Goal: Check status: Check status

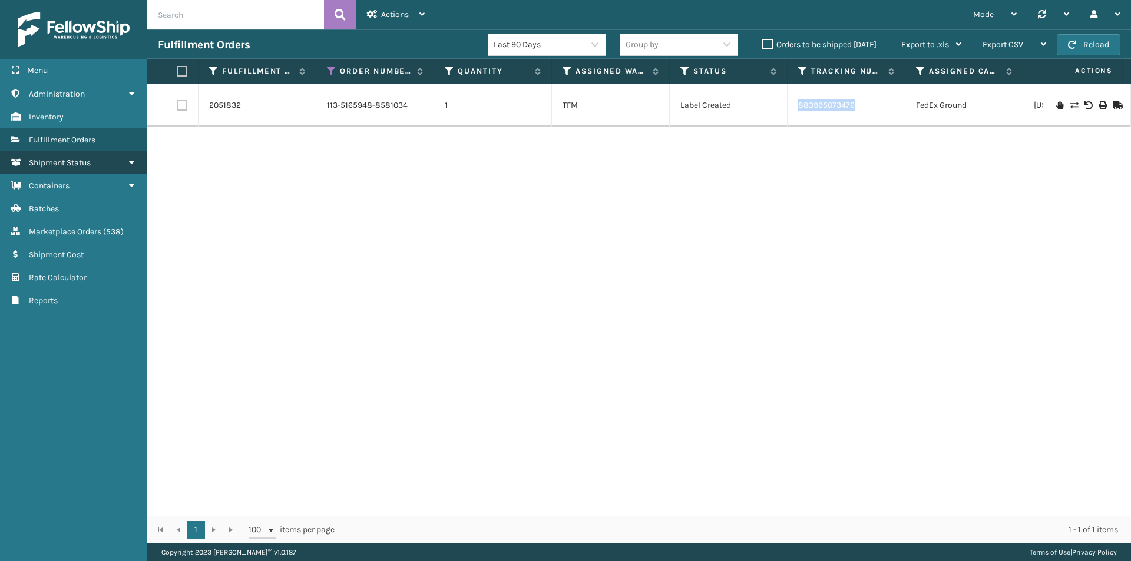
click at [96, 167] on link "Shipment Status" at bounding box center [73, 162] width 147 height 23
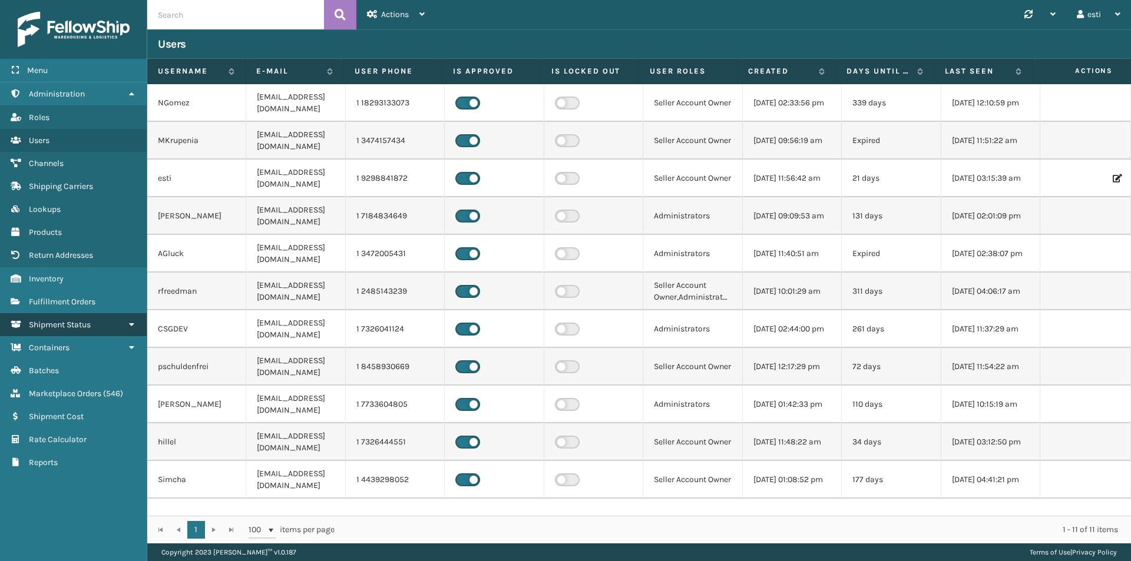
click at [84, 318] on link "Shipment Status" at bounding box center [73, 324] width 147 height 23
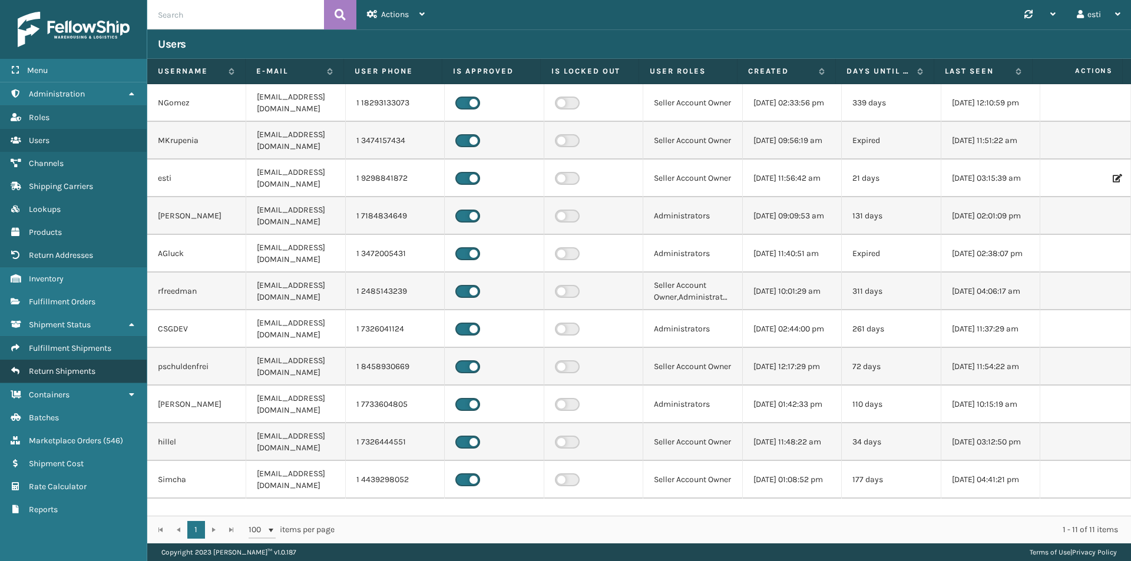
click at [82, 372] on span "Return Shipments" at bounding box center [62, 371] width 67 height 10
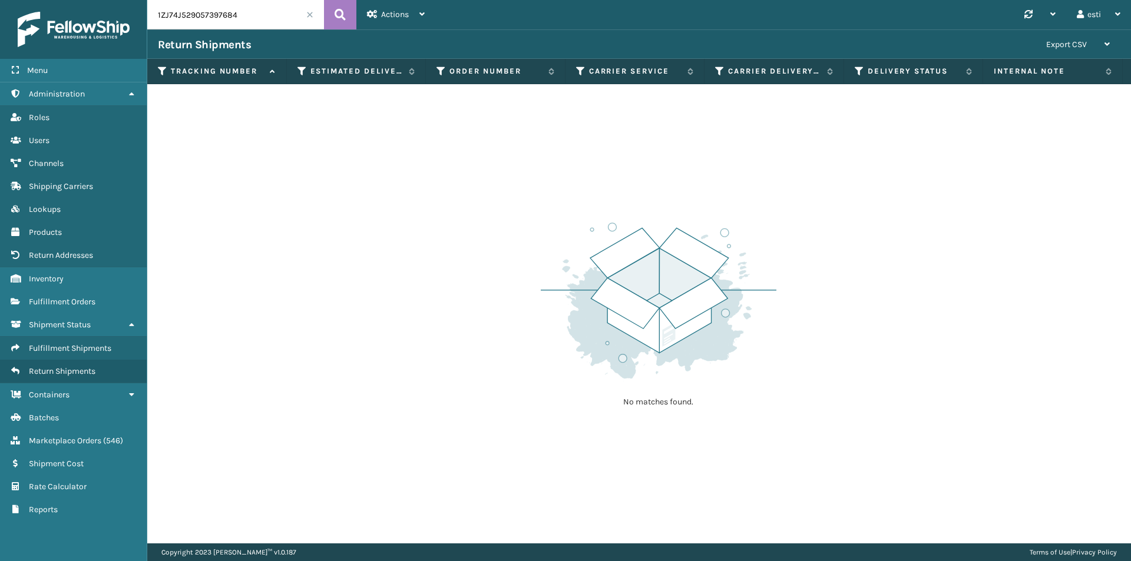
drag, startPoint x: 246, startPoint y: 18, endPoint x: 75, endPoint y: 34, distance: 170.9
click at [75, 0] on div "Menu Administration Roles Users Channels Shipping Carriers Lookups Products Ret…" at bounding box center [565, 0] width 1131 height 0
paste input "883598874299"
click at [324, 13] on button at bounding box center [340, 14] width 32 height 29
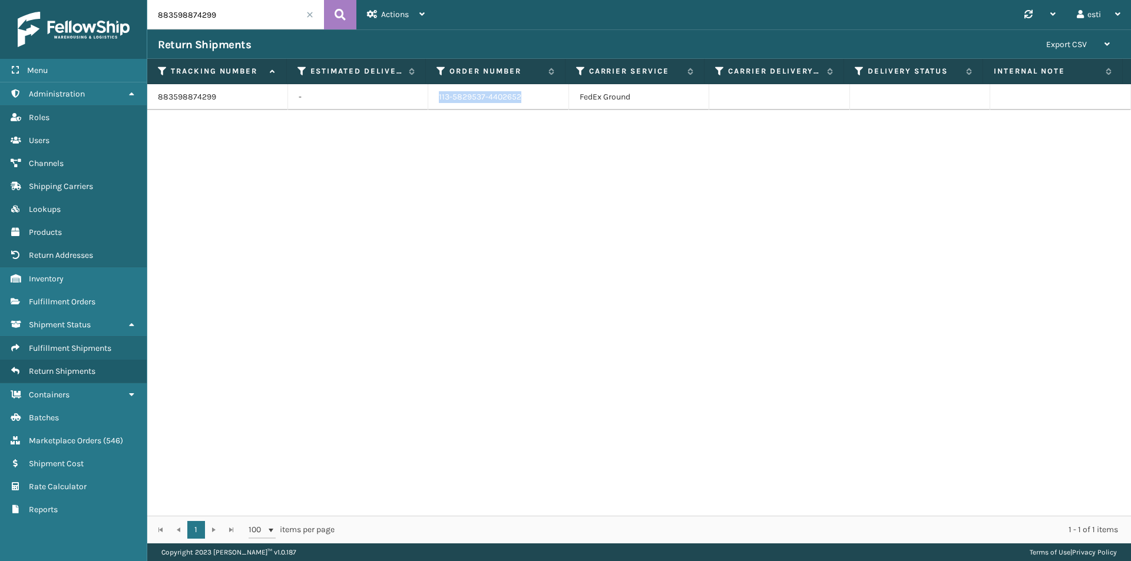
drag, startPoint x: 538, startPoint y: 92, endPoint x: 434, endPoint y: 95, distance: 104.3
click at [434, 95] on td "113-5829537-4402652" at bounding box center [498, 97] width 141 height 26
copy td "113-5829537-4402652"
click at [219, 16] on input "883598874299" at bounding box center [235, 14] width 177 height 29
drag, startPoint x: 219, startPoint y: 16, endPoint x: 133, endPoint y: 24, distance: 86.9
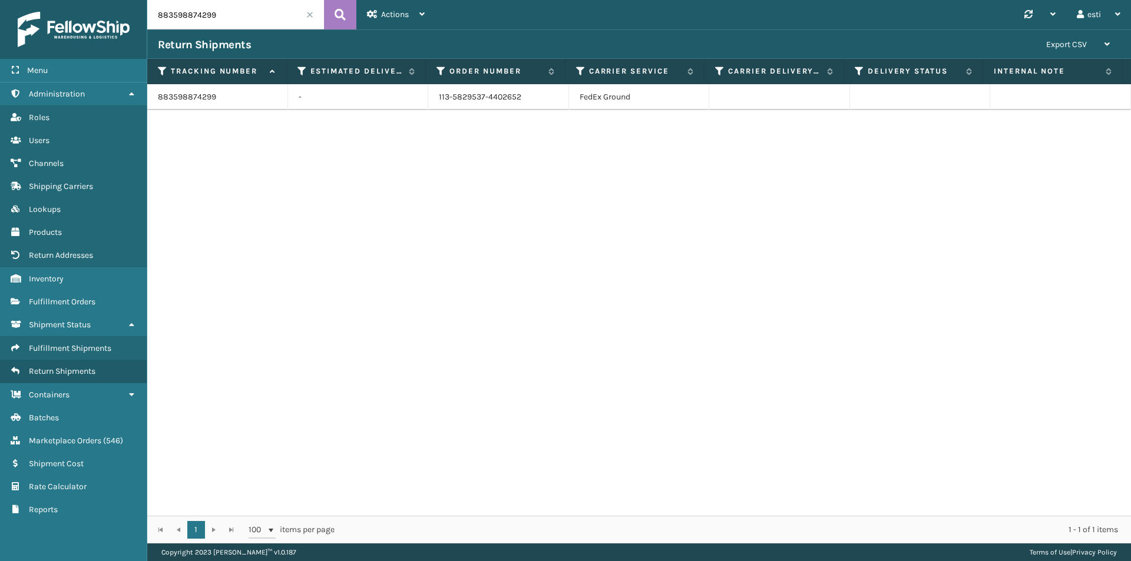
click at [133, 0] on div "Menu Administration Roles Users Channels Shipping Carriers Lookups Products Ret…" at bounding box center [565, 0] width 1131 height 0
paste input "1ZR0960D9077603592"
click at [347, 11] on button at bounding box center [340, 14] width 32 height 29
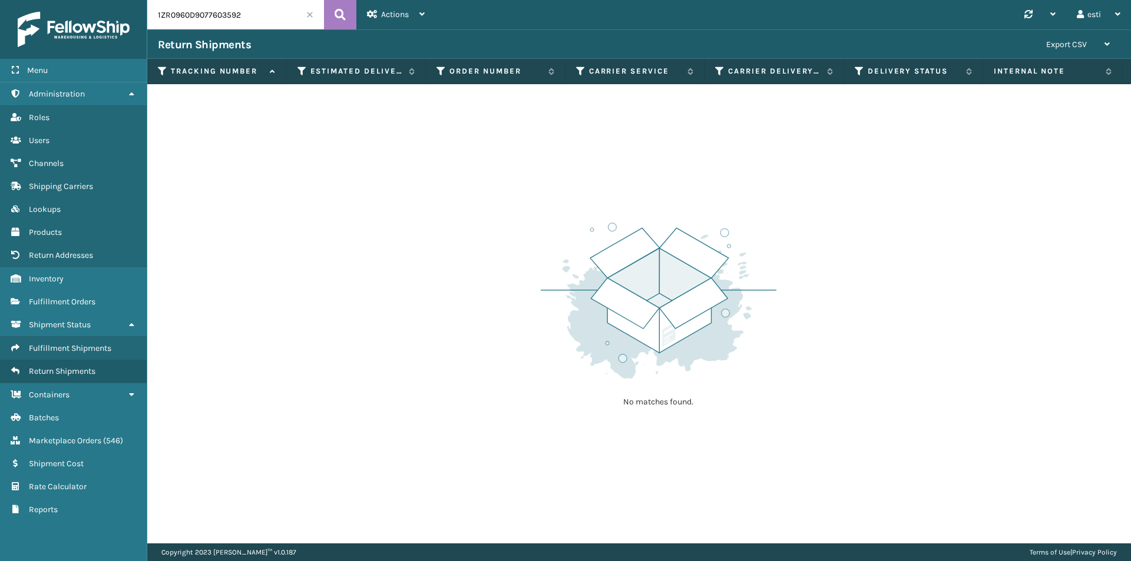
click at [257, 13] on input "1ZR0960D9077603592" at bounding box center [235, 14] width 177 height 29
drag, startPoint x: 248, startPoint y: 12, endPoint x: 123, endPoint y: 32, distance: 126.5
click at [123, 0] on div "Menu Administration Roles Users Channels Shipping Carriers Lookups Products Ret…" at bounding box center [565, 0] width 1131 height 0
paste input "8838316114"
click at [342, 15] on icon at bounding box center [340, 15] width 11 height 18
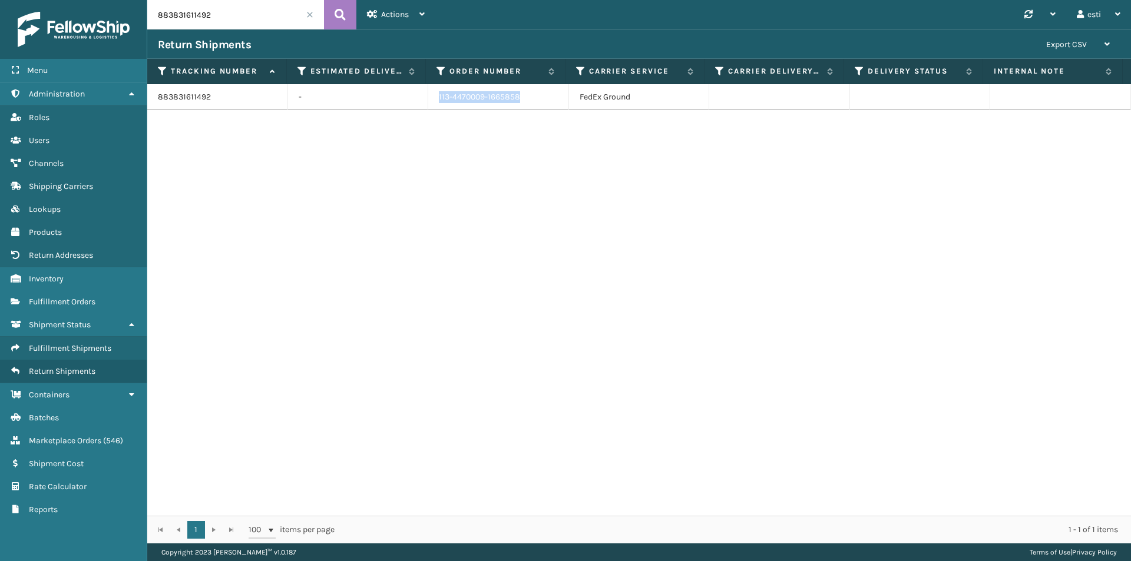
drag, startPoint x: 498, startPoint y: 95, endPoint x: 432, endPoint y: 94, distance: 66.0
click at [432, 94] on td "113-4470009-1665858" at bounding box center [498, 97] width 141 height 26
click at [212, 18] on input "883831611492" at bounding box center [235, 14] width 177 height 29
drag, startPoint x: 212, startPoint y: 18, endPoint x: 150, endPoint y: 19, distance: 61.9
click at [150, 19] on input "883831611492" at bounding box center [235, 14] width 177 height 29
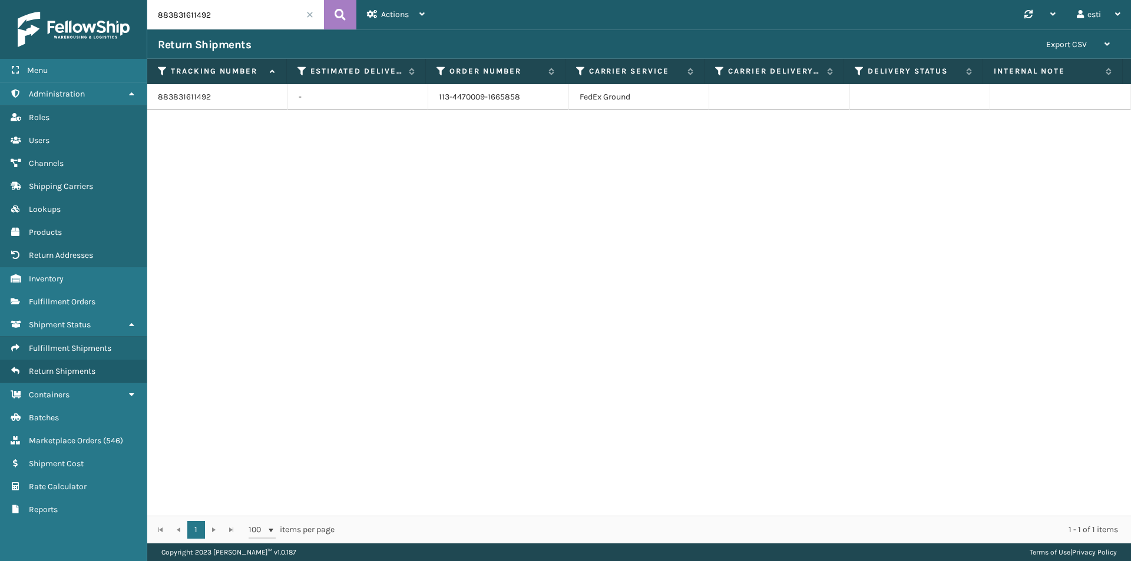
paste input "797562206946"
type input "797562206946"
click at [336, 16] on icon at bounding box center [340, 15] width 11 height 18
